Goal: Task Accomplishment & Management: Manage account settings

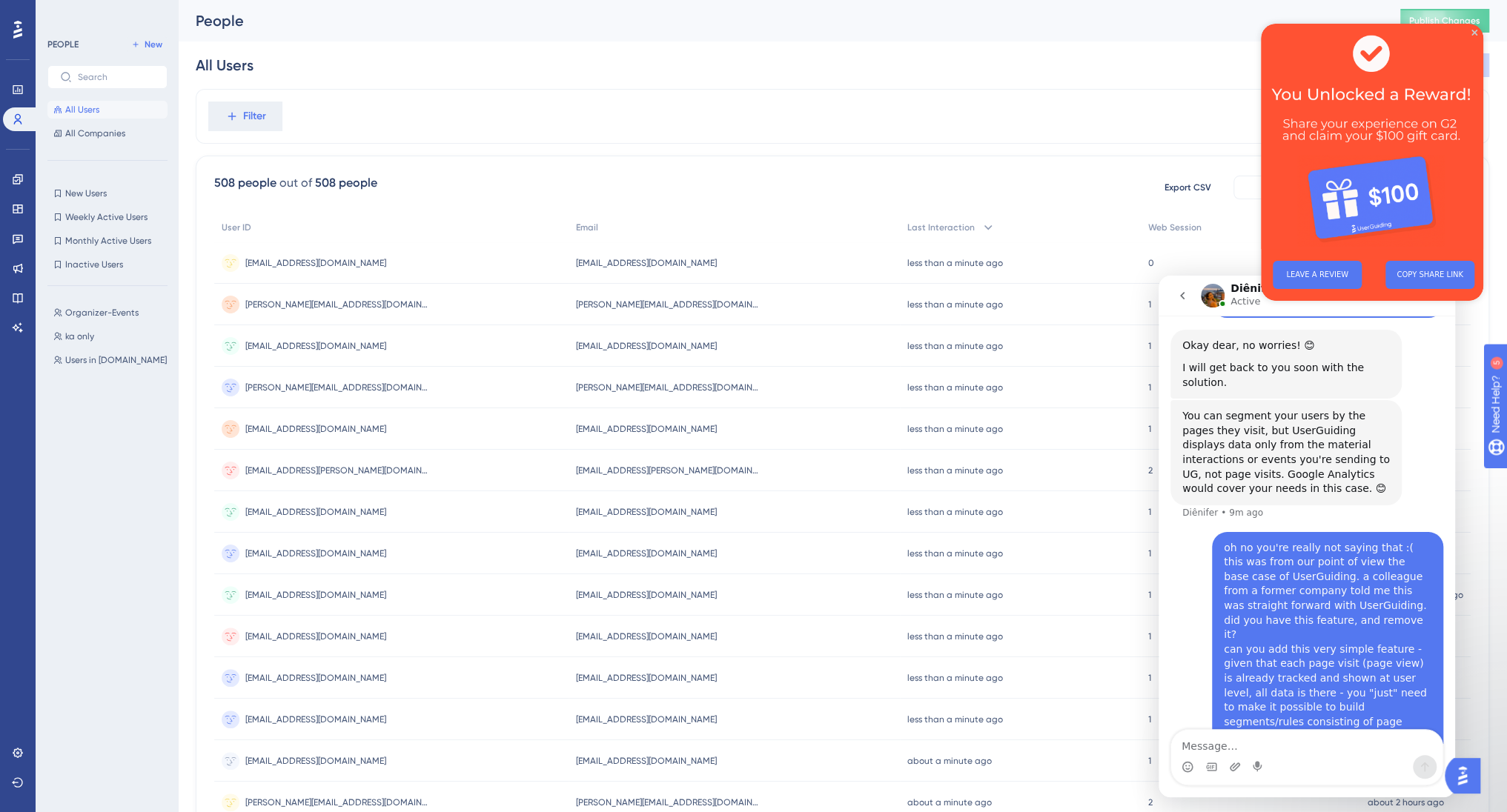
scroll to position [942, 0]
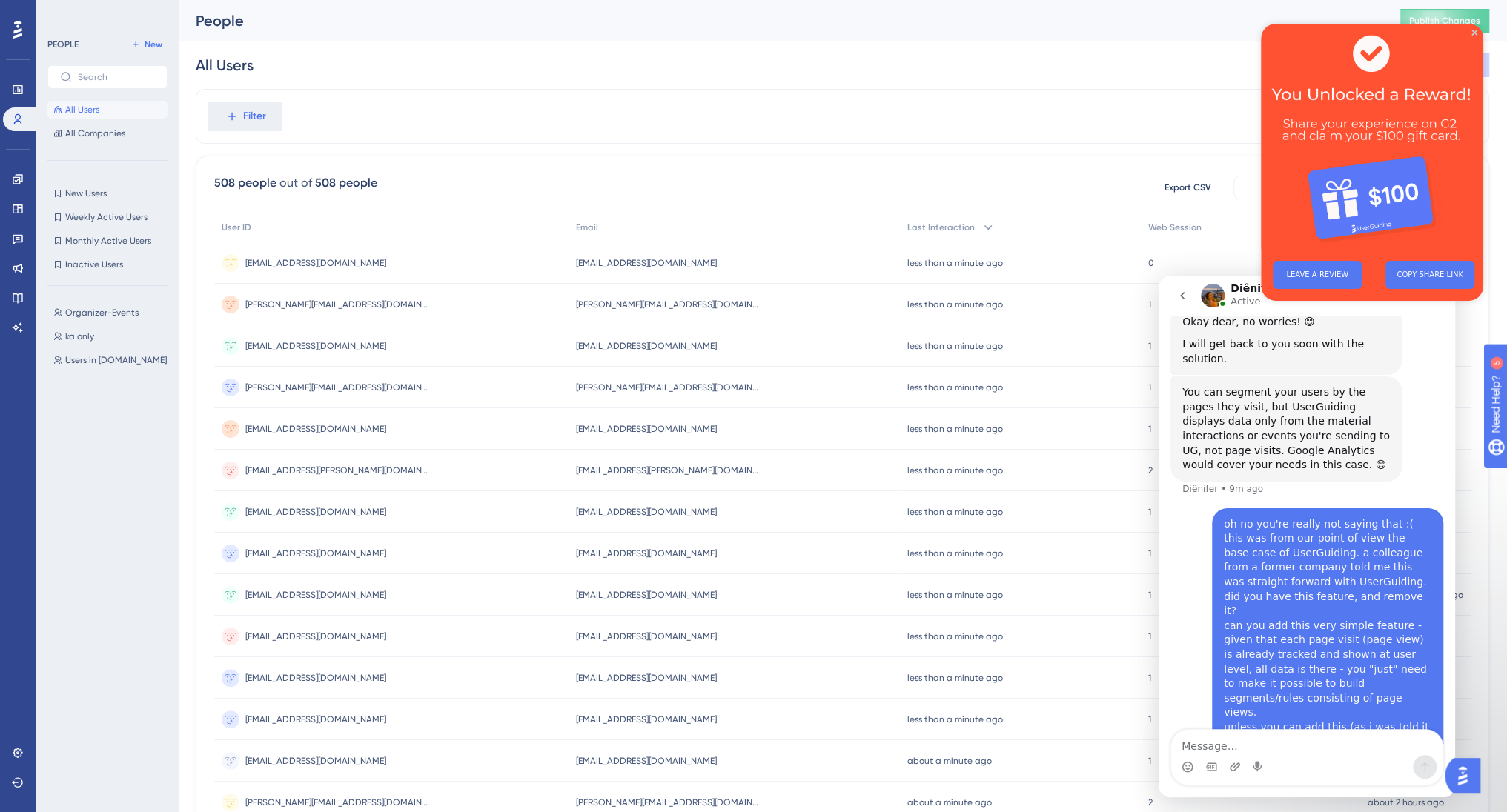
click at [439, 123] on div "Filter" at bounding box center [842, 116] width 1293 height 55
click at [16, 746] on icon at bounding box center [17, 752] width 12 height 12
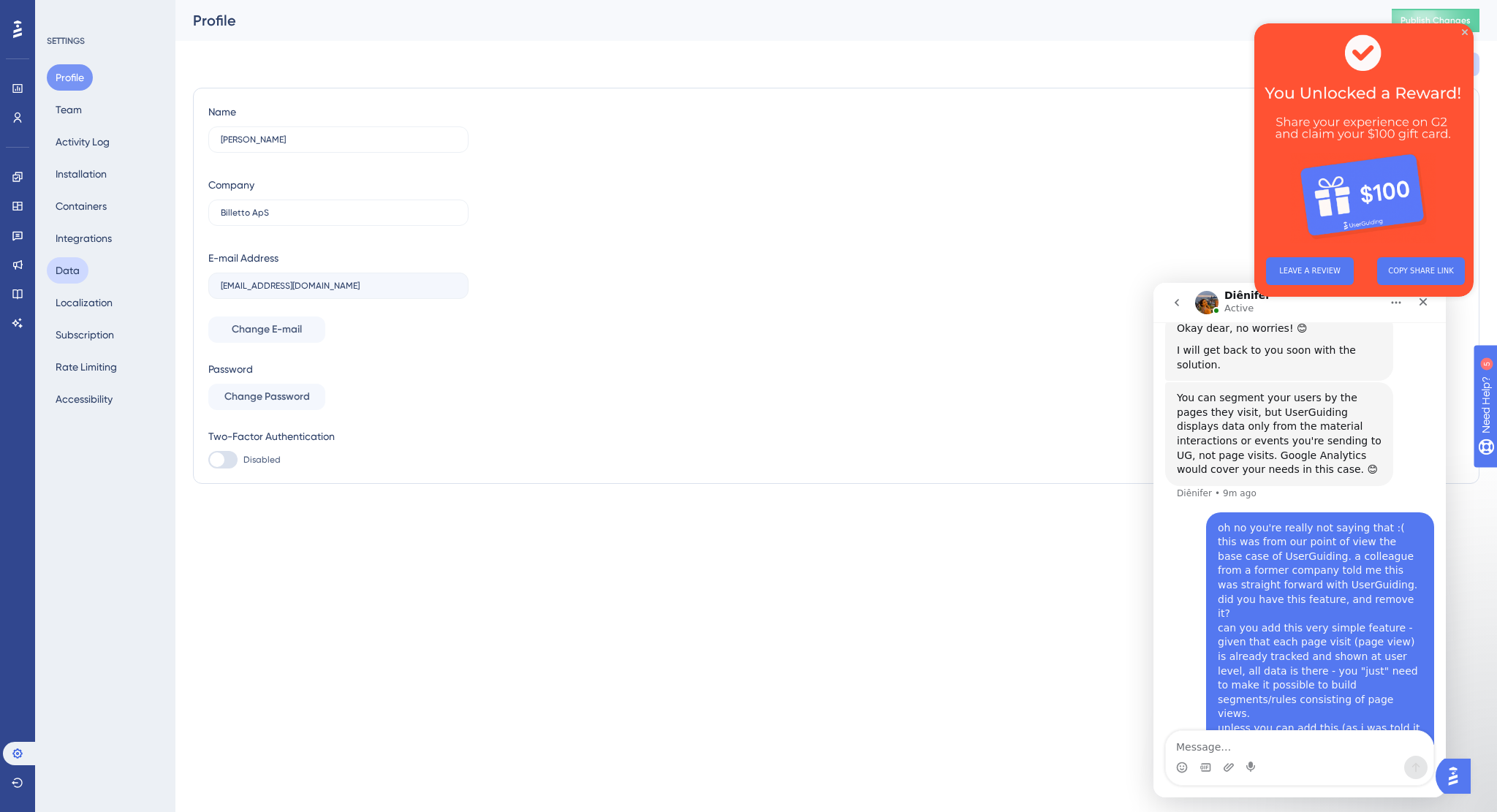
click at [76, 271] on button "Data" at bounding box center [68, 270] width 42 height 26
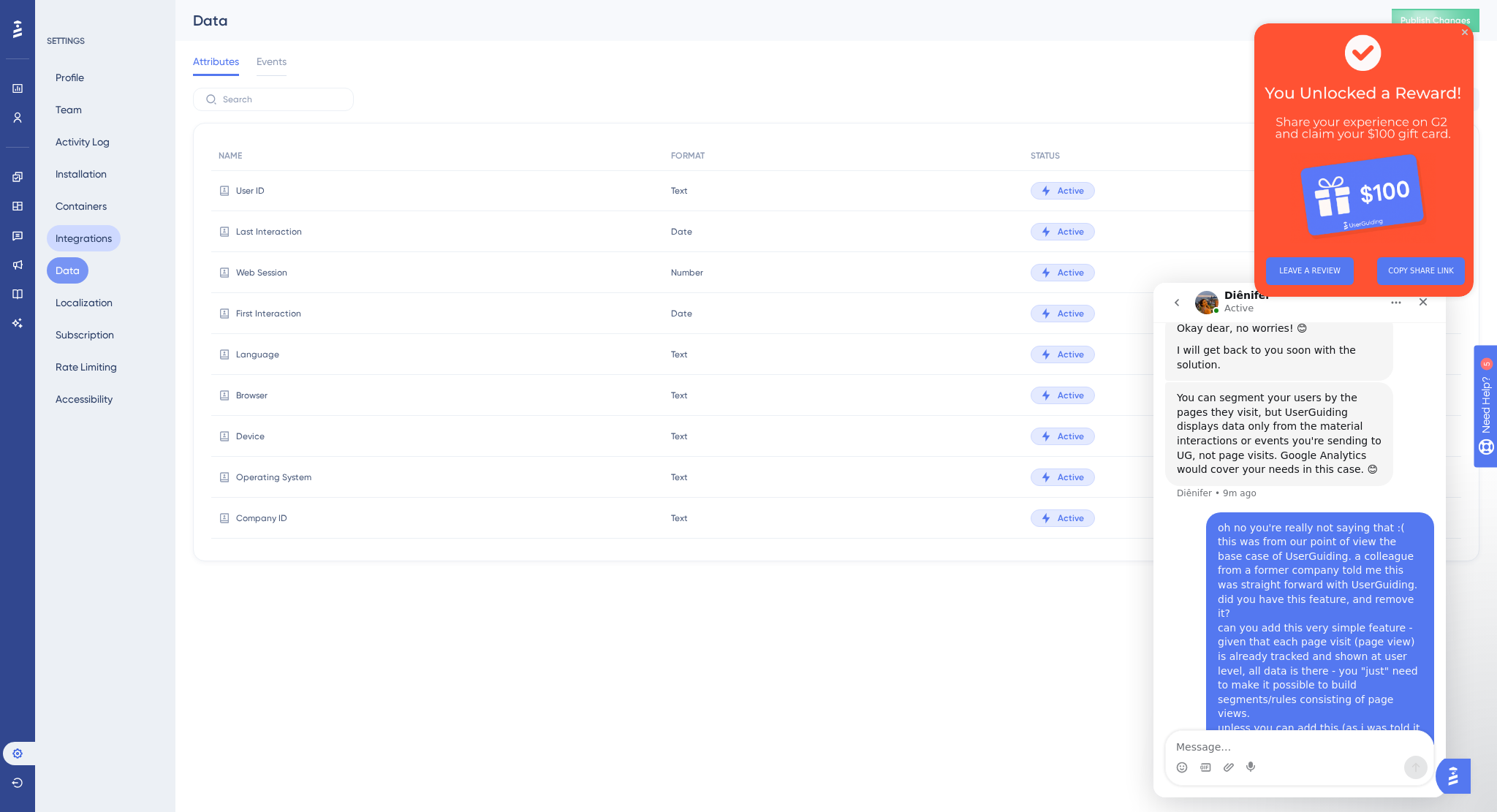
click at [84, 239] on button "Integrations" at bounding box center [84, 239] width 74 height 26
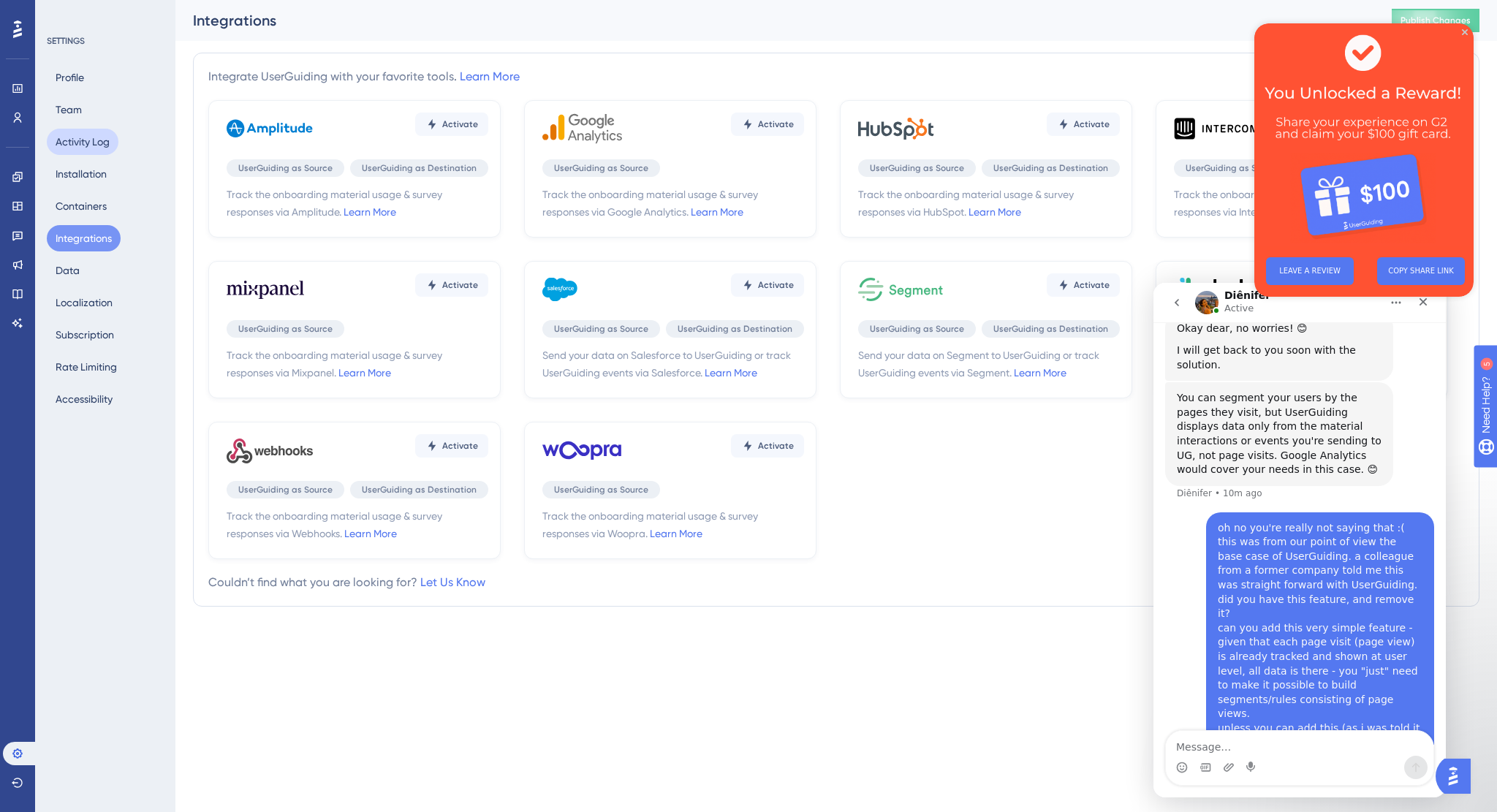
click at [69, 143] on button "Activity Log" at bounding box center [82, 142] width 72 height 26
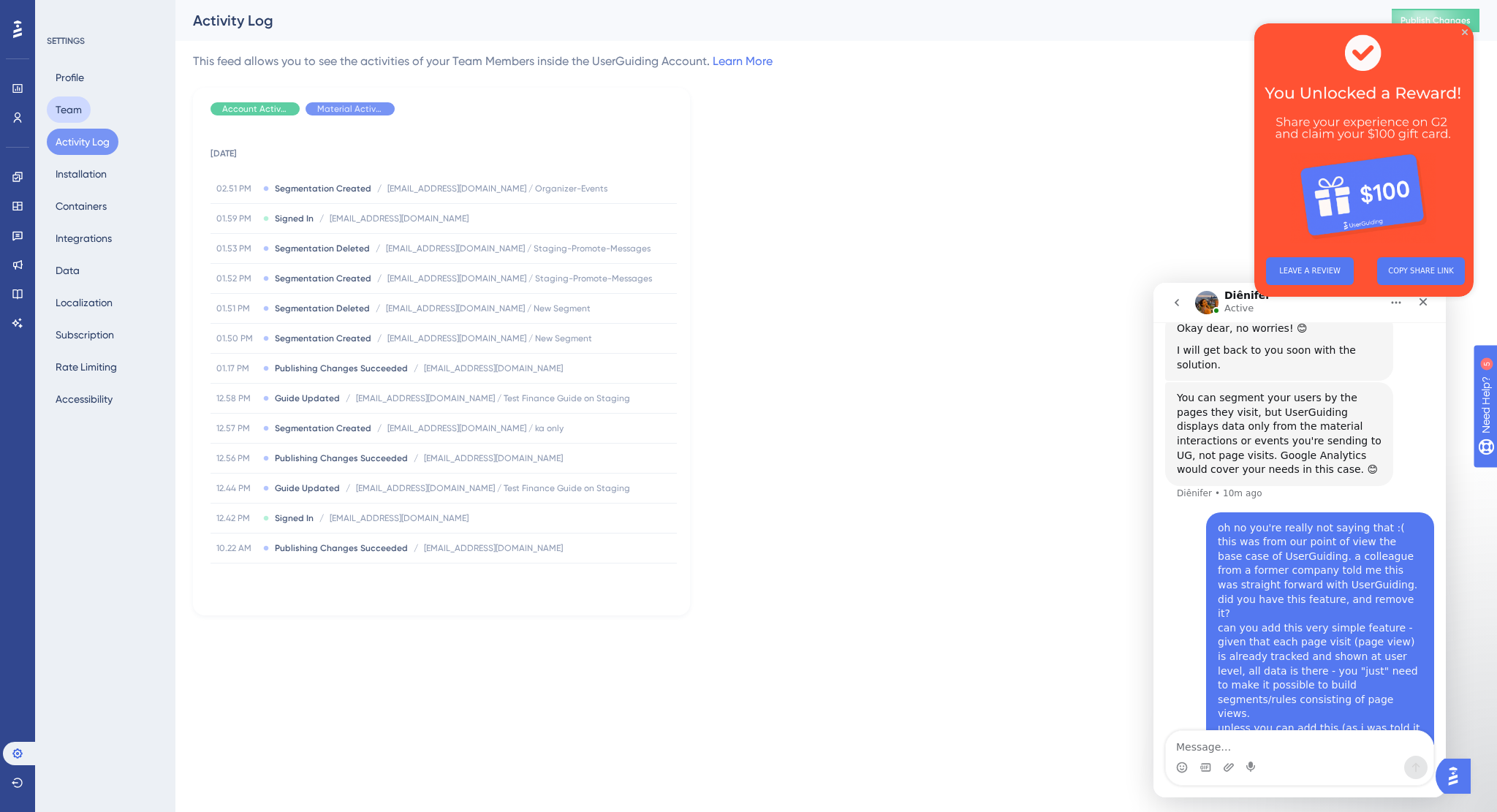
click at [63, 107] on button "Team" at bounding box center [69, 109] width 44 height 26
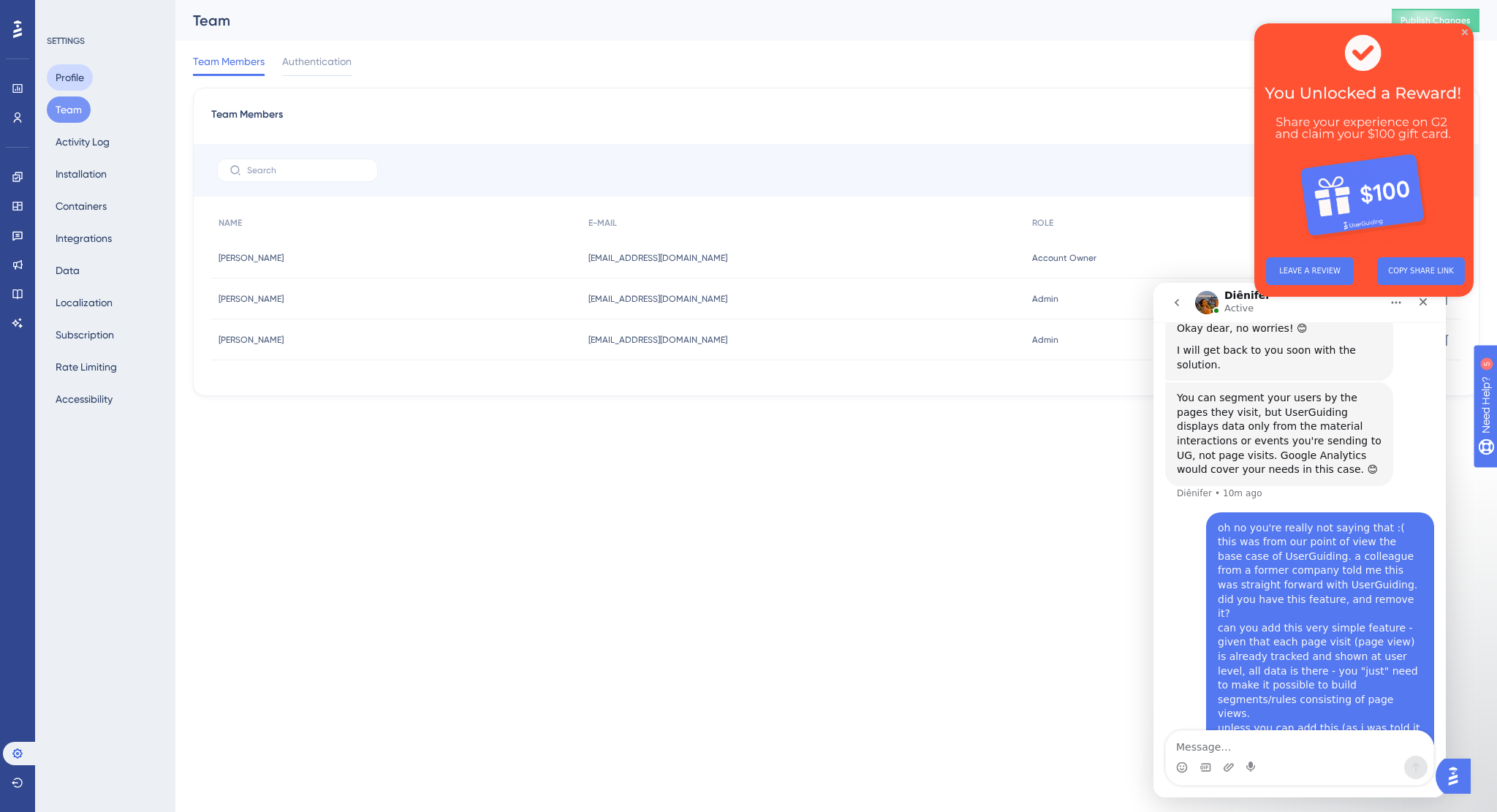
click at [71, 82] on button "Profile" at bounding box center [70, 78] width 46 height 26
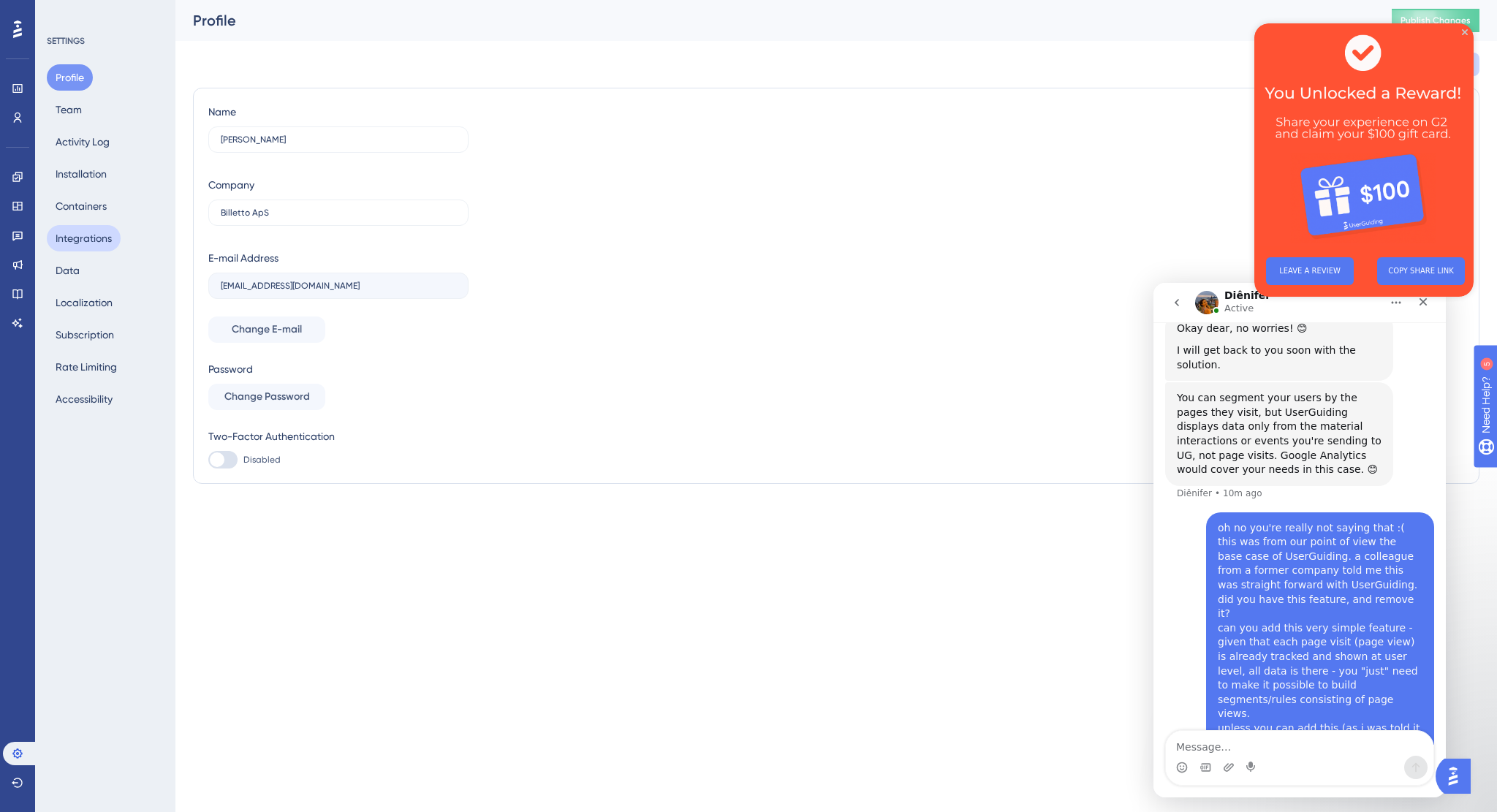
click at [84, 245] on button "Integrations" at bounding box center [84, 239] width 74 height 26
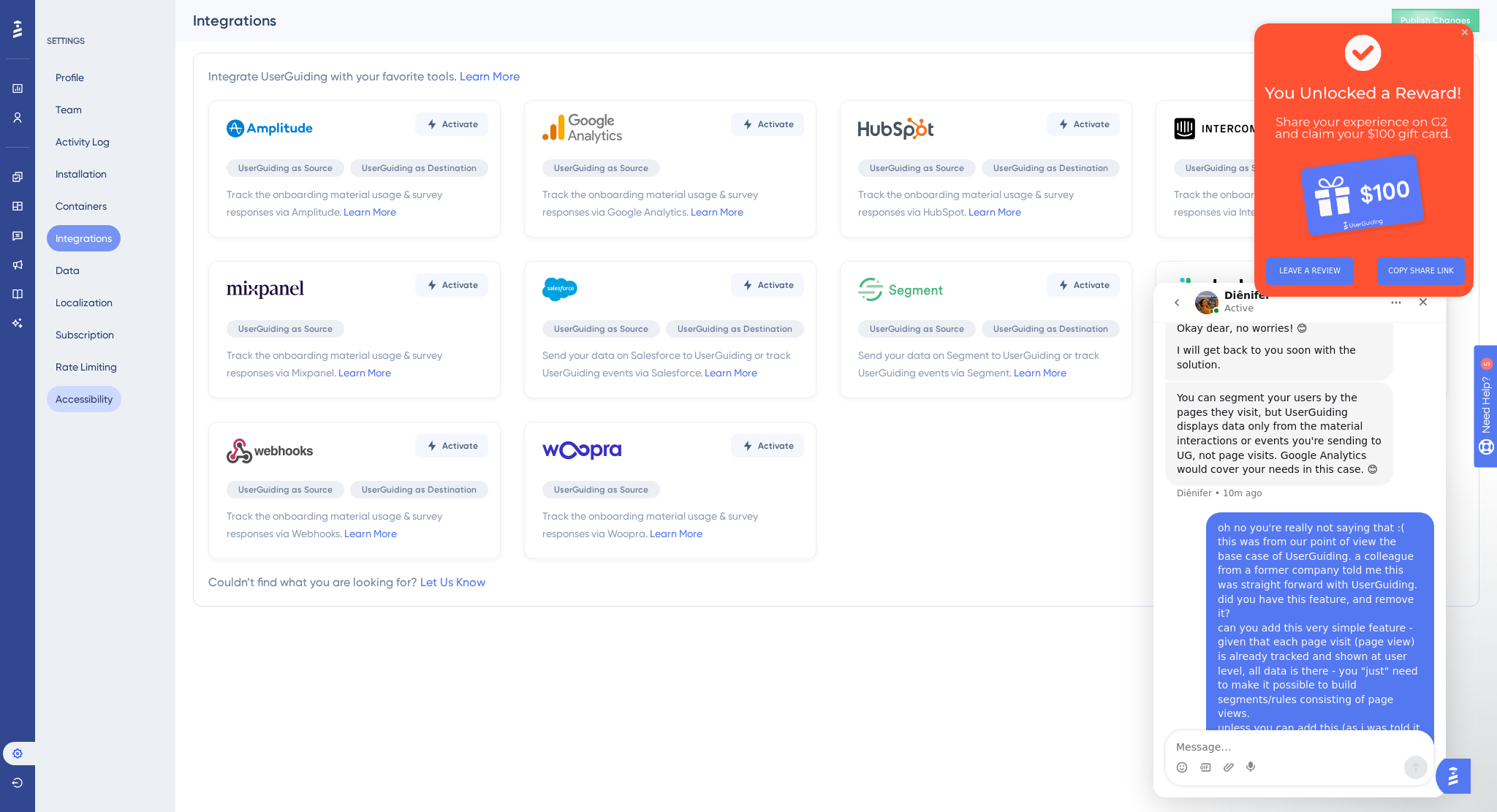
click at [80, 393] on button "Accessibility" at bounding box center [84, 399] width 75 height 26
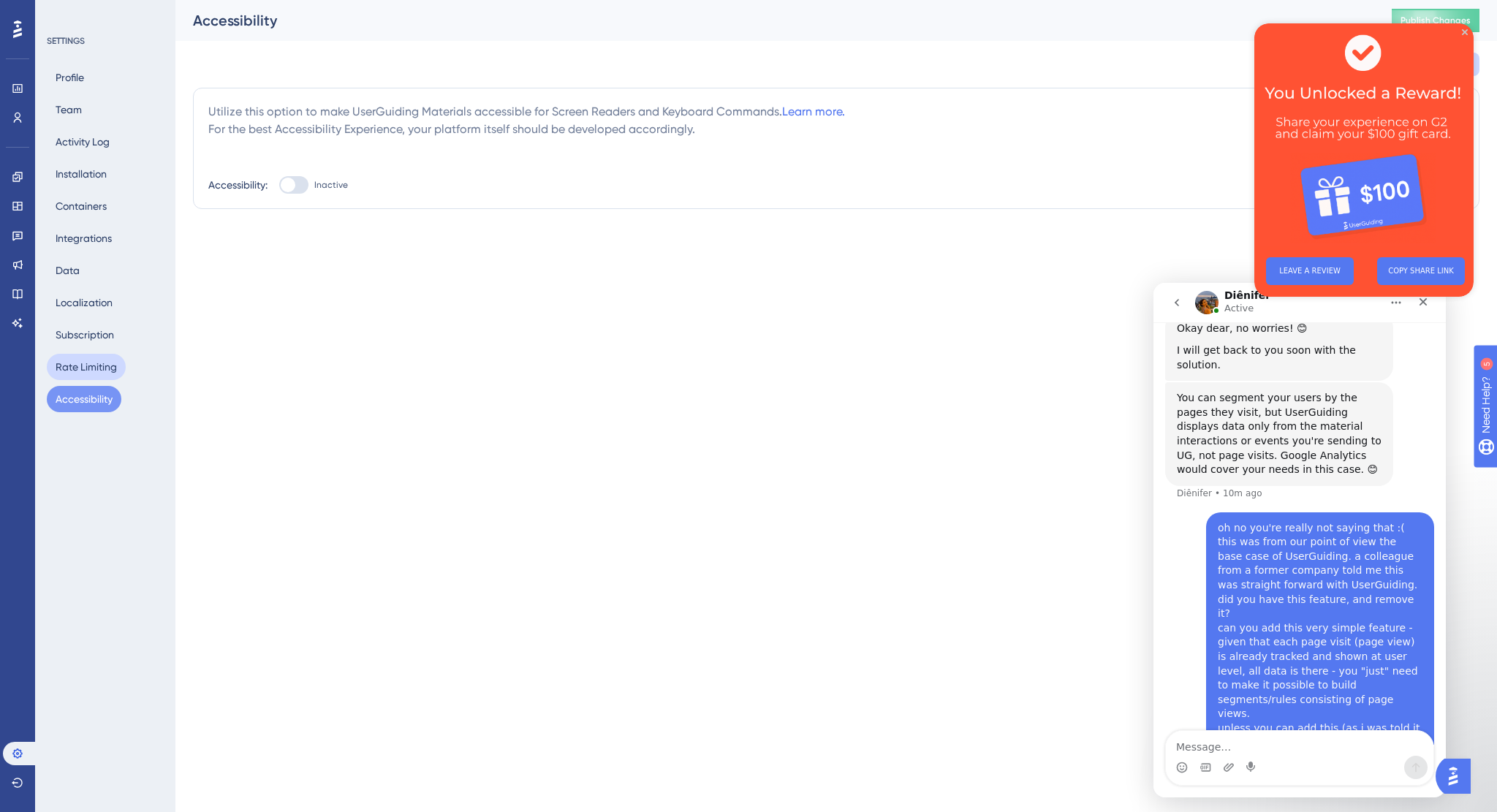
click at [83, 364] on button "Rate Limiting" at bounding box center [86, 367] width 79 height 26
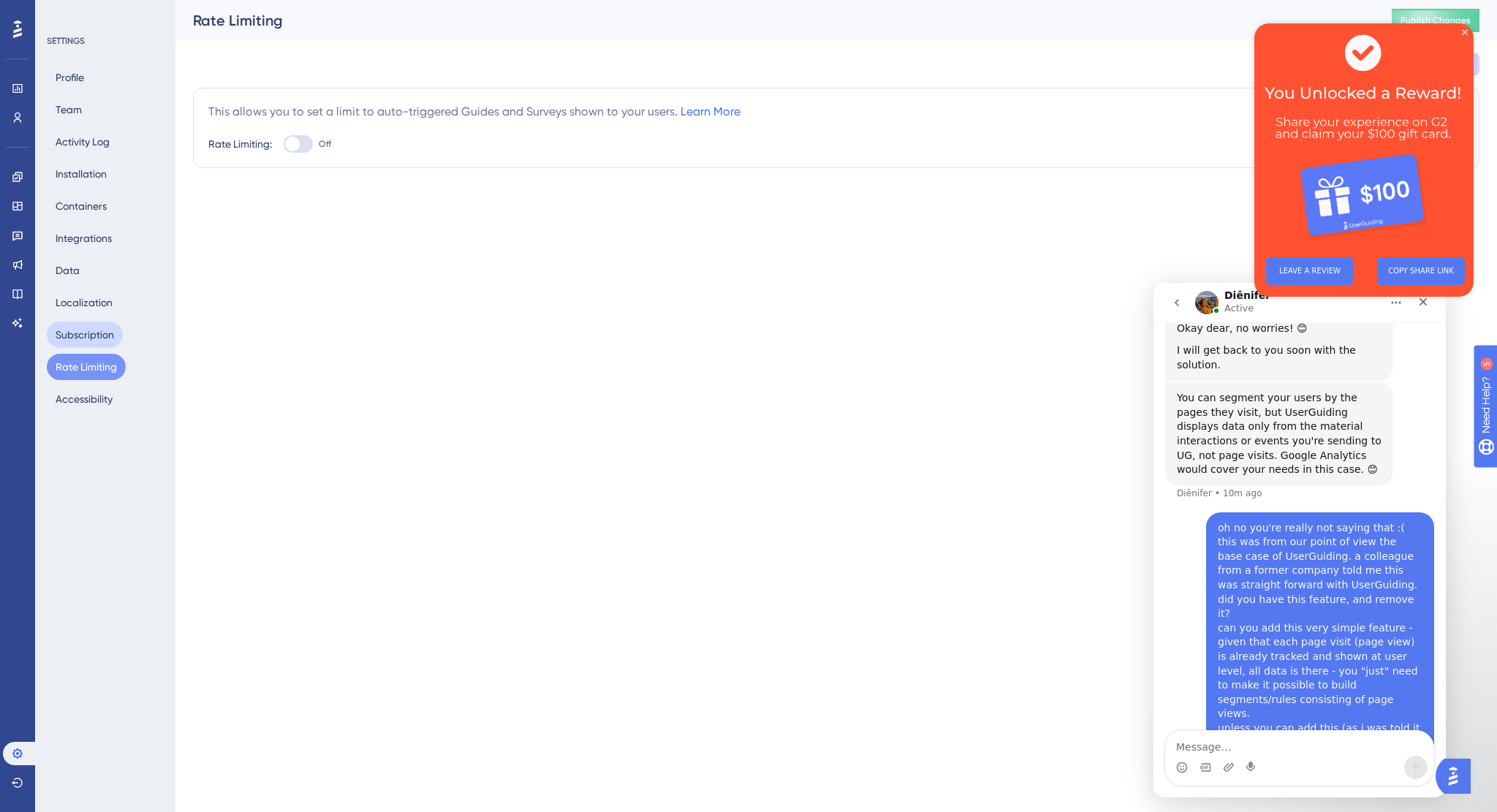
click at [83, 343] on button "Subscription" at bounding box center [85, 335] width 76 height 26
